Goal: Transaction & Acquisition: Purchase product/service

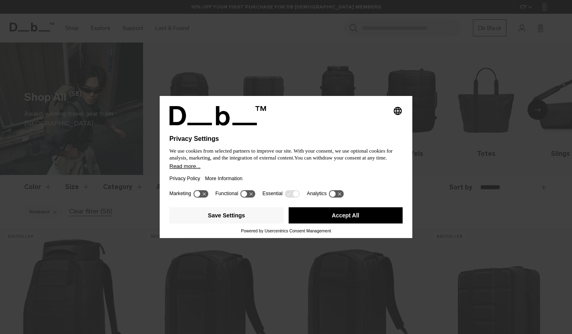
click at [339, 220] on button "Accept All" at bounding box center [346, 215] width 114 height 16
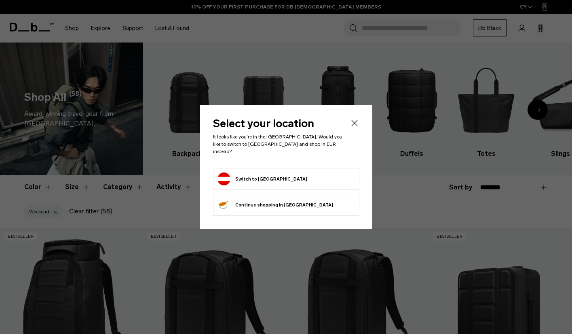
click at [288, 178] on form "Switch to Austria" at bounding box center [287, 178] width 138 height 13
click at [245, 176] on button "Switch to Austria" at bounding box center [263, 178] width 90 height 13
click at [253, 174] on button "Switch to Austria" at bounding box center [263, 178] width 90 height 13
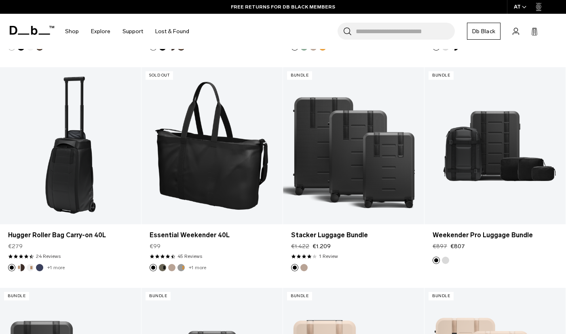
scroll to position [1493, 0]
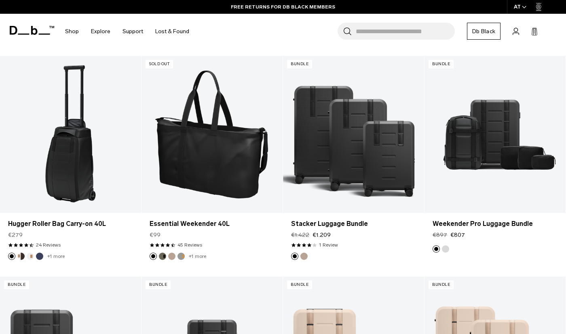
click at [214, 222] on link "Essential Weekender 40L" at bounding box center [212, 224] width 125 height 10
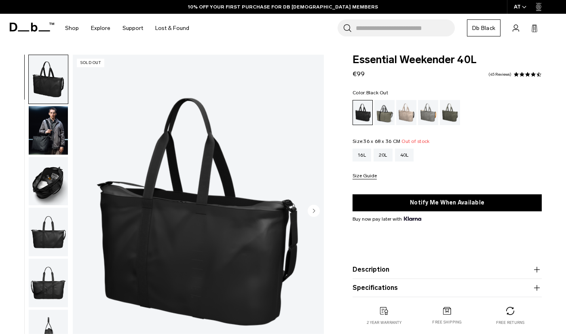
click at [59, 134] on img "button" at bounding box center [48, 130] width 39 height 49
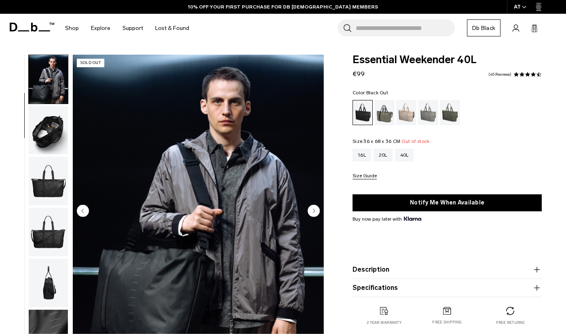
click at [312, 210] on circle "Next slide" at bounding box center [314, 211] width 12 height 12
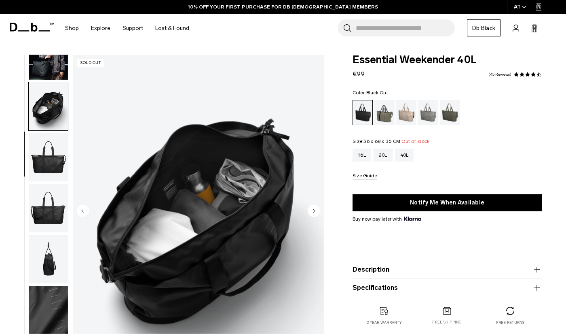
scroll to position [91, 0]
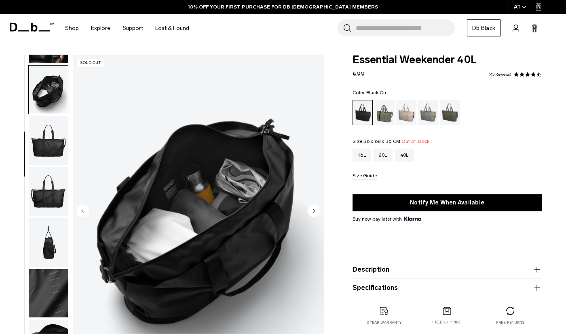
click at [312, 210] on circle "Next slide" at bounding box center [314, 211] width 12 height 12
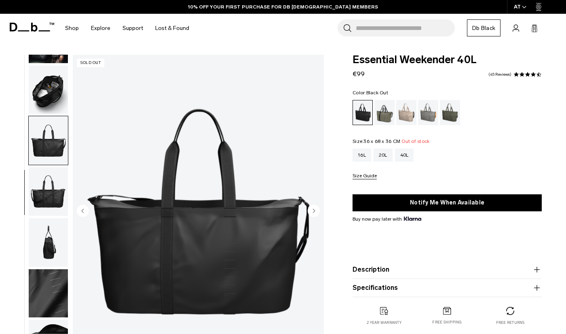
click at [317, 212] on circle "Next slide" at bounding box center [314, 211] width 12 height 12
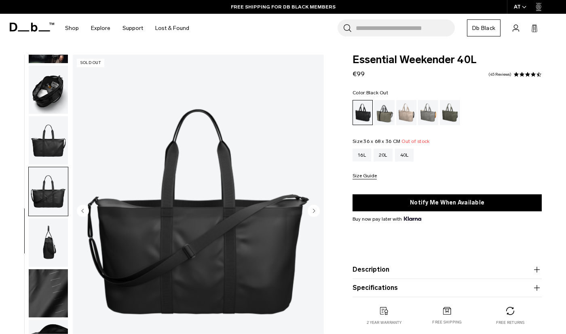
click at [317, 212] on circle "Next slide" at bounding box center [314, 211] width 12 height 12
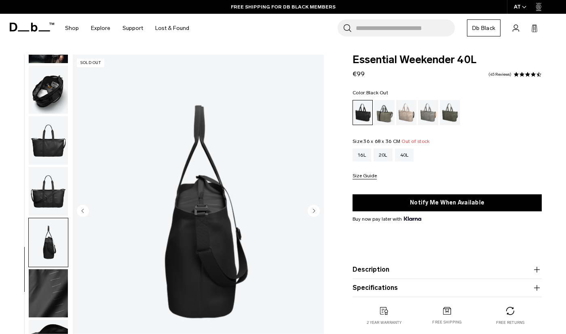
click at [317, 212] on circle "Next slide" at bounding box center [314, 211] width 12 height 12
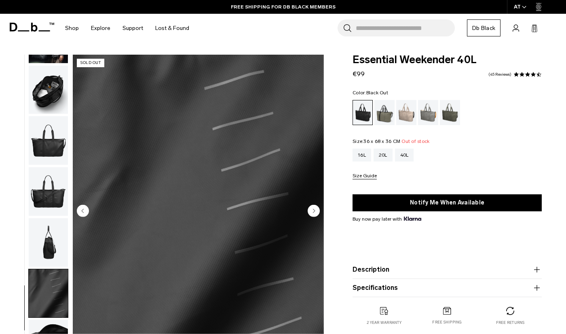
click at [317, 212] on circle "Next slide" at bounding box center [314, 211] width 12 height 12
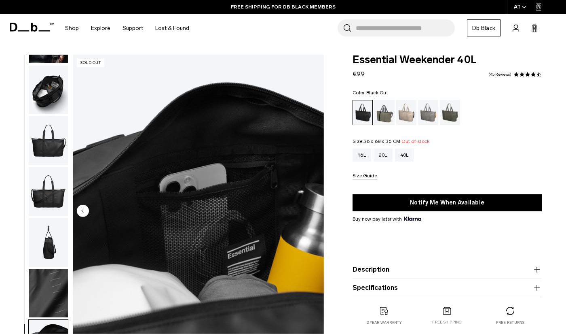
click at [58, 191] on img "button" at bounding box center [48, 191] width 39 height 49
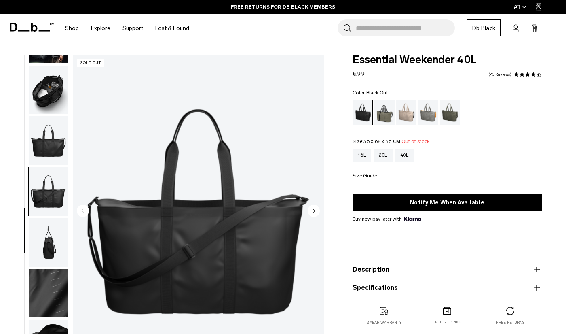
click at [64, 131] on img "button" at bounding box center [48, 140] width 39 height 49
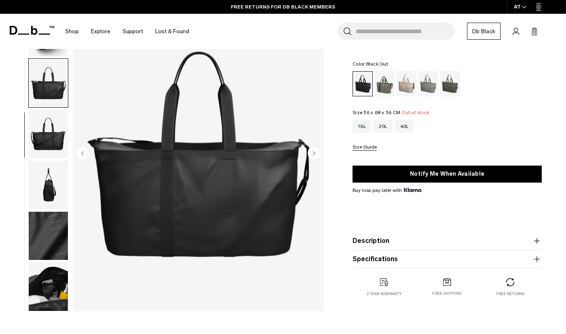
scroll to position [58, 0]
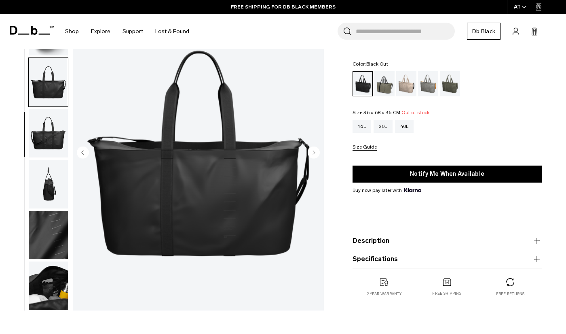
click at [43, 187] on img "button" at bounding box center [48, 184] width 39 height 49
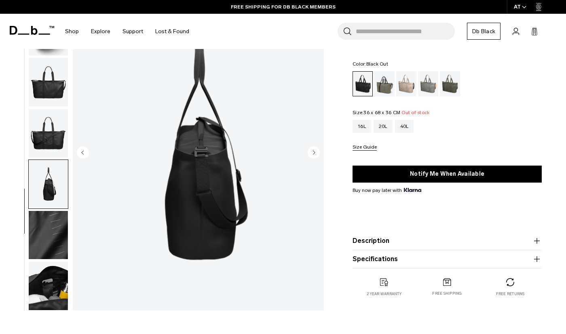
click at [41, 230] on img "button" at bounding box center [48, 235] width 39 height 49
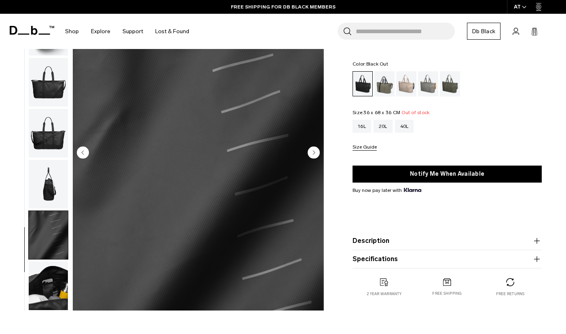
click at [43, 270] on img "button" at bounding box center [48, 285] width 39 height 49
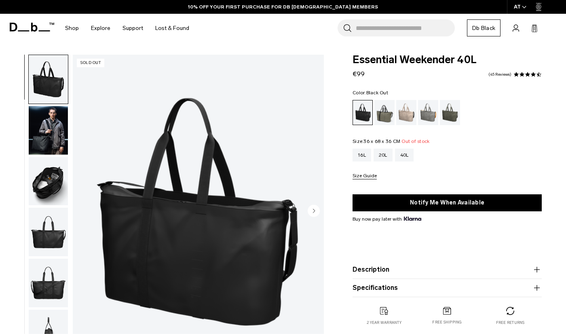
click at [43, 186] on img "button" at bounding box center [48, 181] width 39 height 49
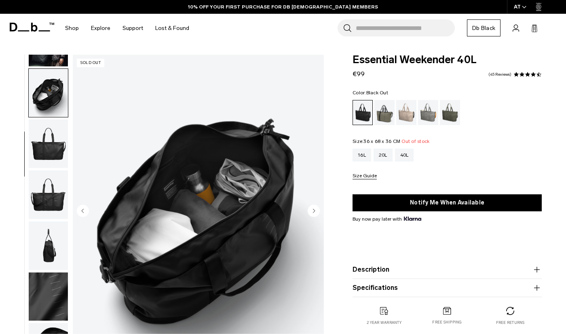
scroll to position [91, 0]
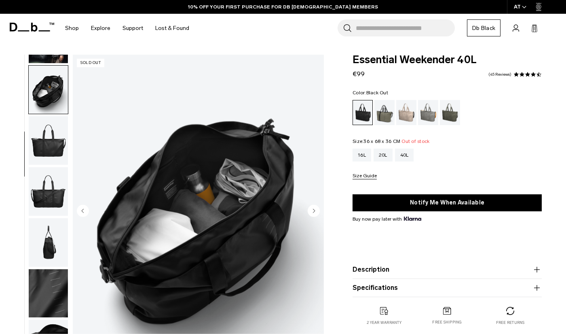
click at [36, 198] on img "button" at bounding box center [48, 191] width 39 height 49
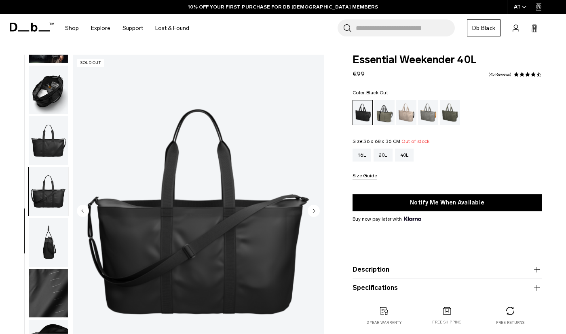
click at [35, 238] on img "button" at bounding box center [48, 242] width 39 height 49
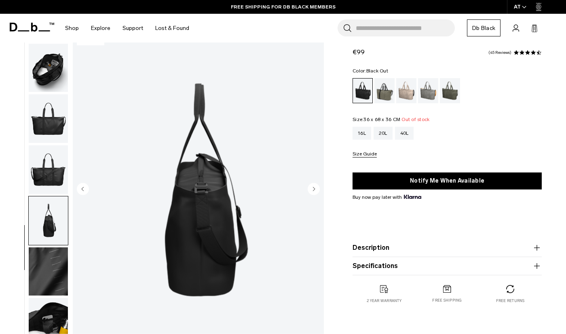
scroll to position [28, 0]
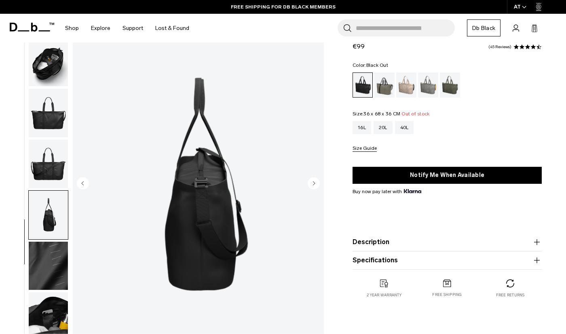
click at [44, 261] on img "button" at bounding box center [48, 265] width 39 height 49
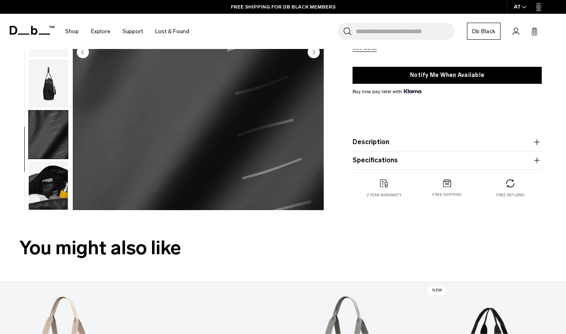
scroll to position [161, 0]
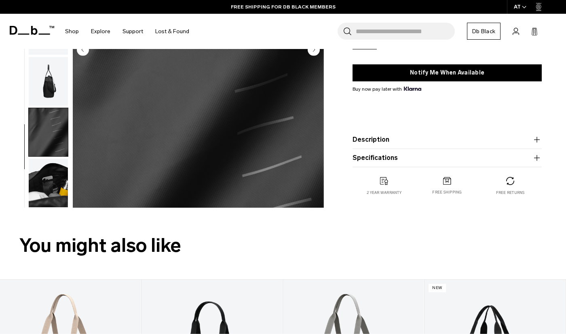
click at [48, 165] on img "button" at bounding box center [48, 183] width 39 height 49
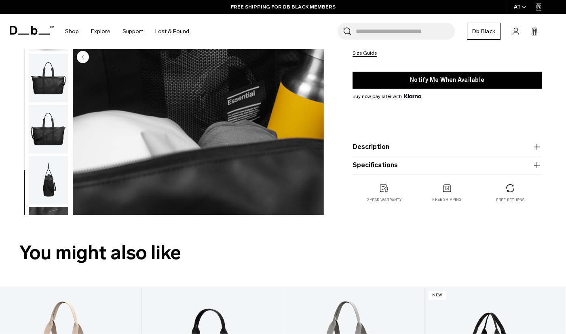
scroll to position [150, 0]
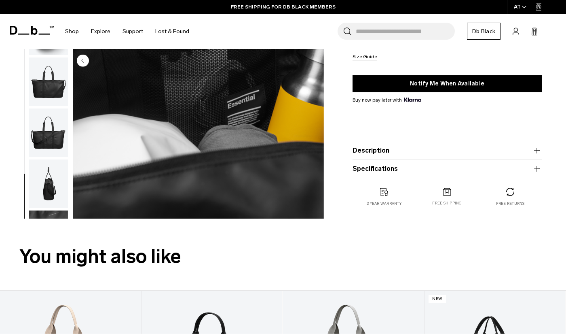
click at [49, 79] on img "button" at bounding box center [48, 81] width 39 height 49
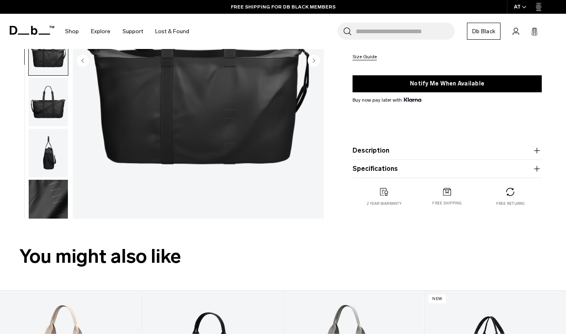
scroll to position [0, 0]
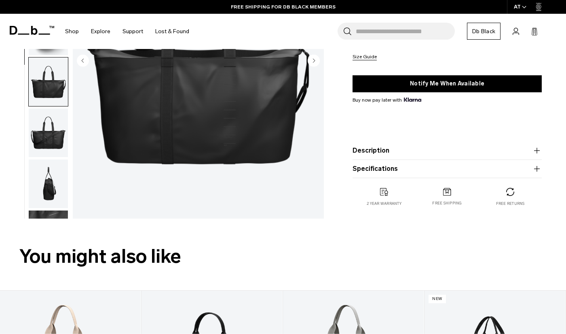
click at [41, 93] on img "button" at bounding box center [48, 81] width 39 height 49
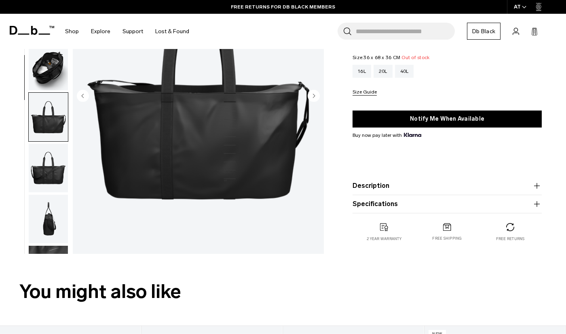
scroll to position [17, 0]
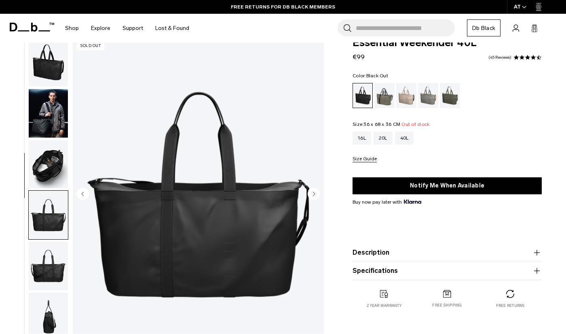
click at [57, 144] on img "button" at bounding box center [48, 164] width 39 height 49
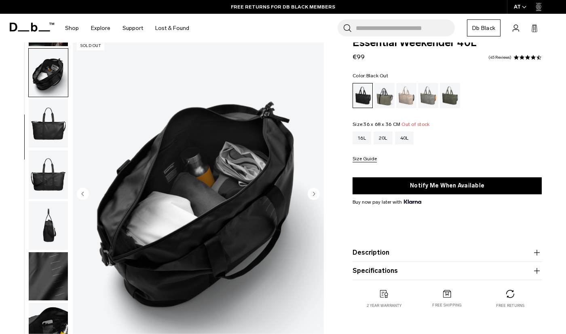
click at [49, 124] on img "button" at bounding box center [48, 123] width 39 height 49
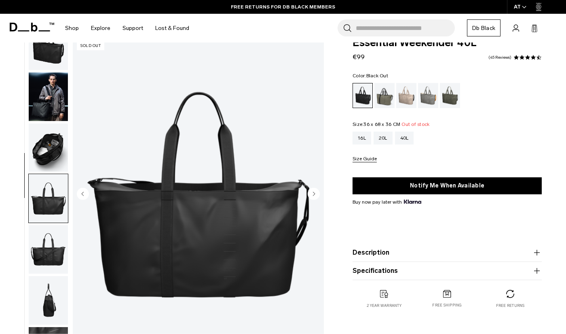
scroll to position [0, 0]
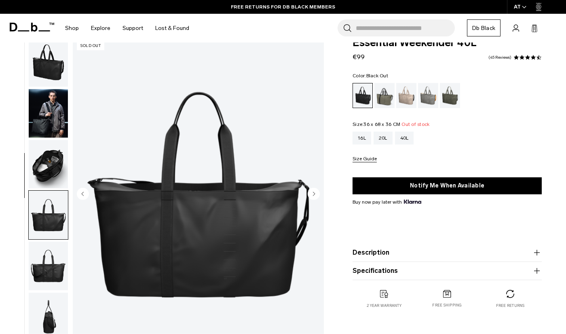
click at [51, 81] on img "button" at bounding box center [48, 62] width 39 height 49
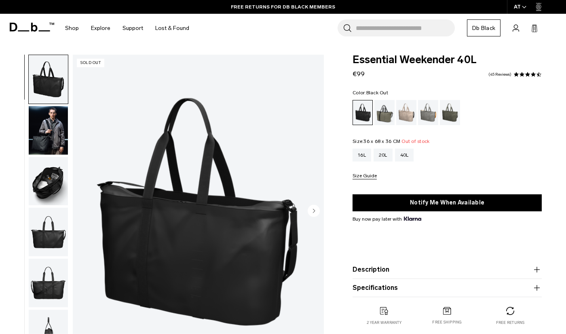
click at [53, 135] on img "button" at bounding box center [48, 130] width 39 height 49
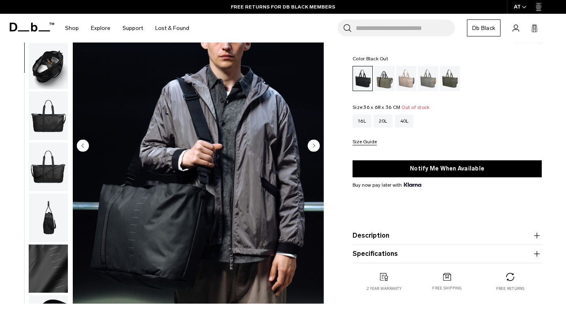
scroll to position [96, 0]
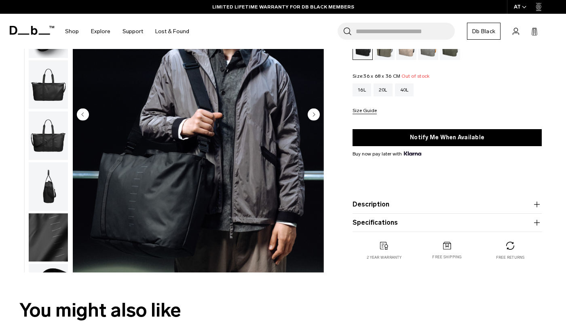
click at [313, 115] on circle "Next slide" at bounding box center [314, 114] width 12 height 12
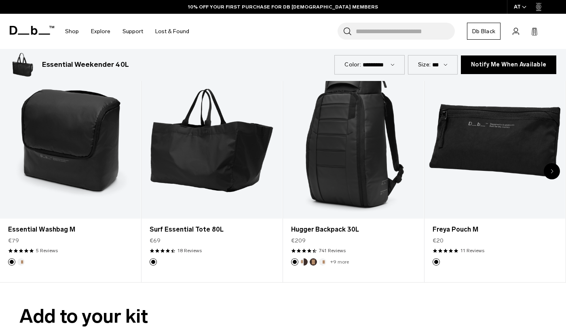
scroll to position [1695, 0]
